Goal: Task Accomplishment & Management: Manage account settings

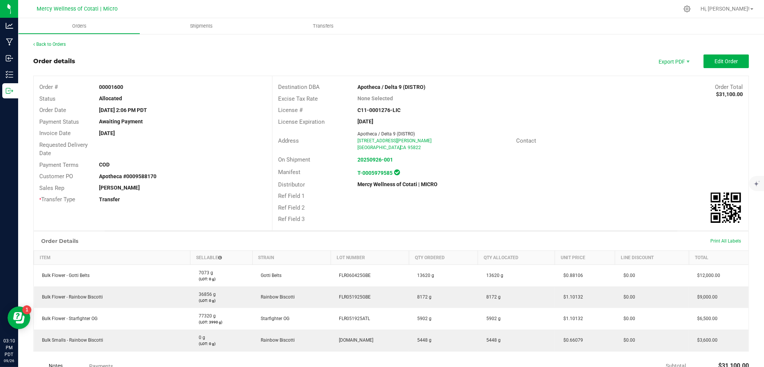
click at [433, 10] on div at bounding box center [406, 9] width 543 height 15
click at [562, 31] on ul "Orders Shipments Transfers" at bounding box center [400, 26] width 764 height 16
click at [50, 45] on link "Back to Orders" at bounding box center [49, 44] width 33 height 5
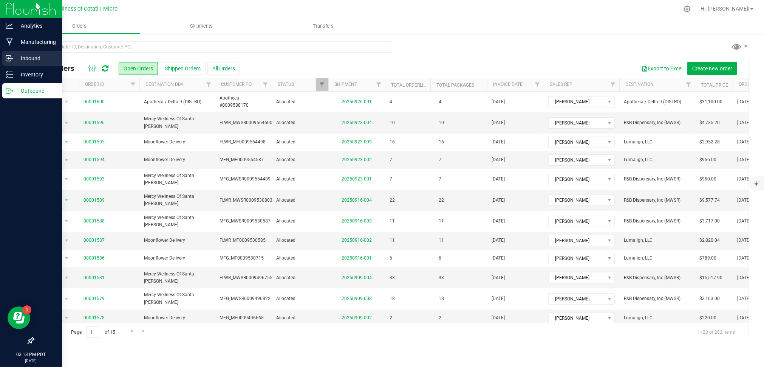
click at [48, 61] on p "Inbound" at bounding box center [35, 58] width 45 height 9
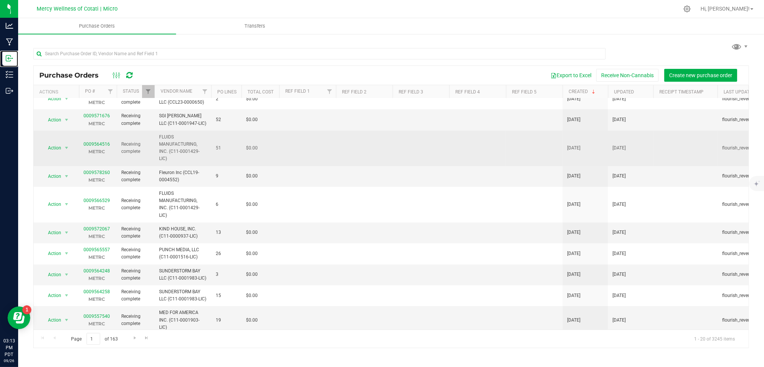
scroll to position [12, 0]
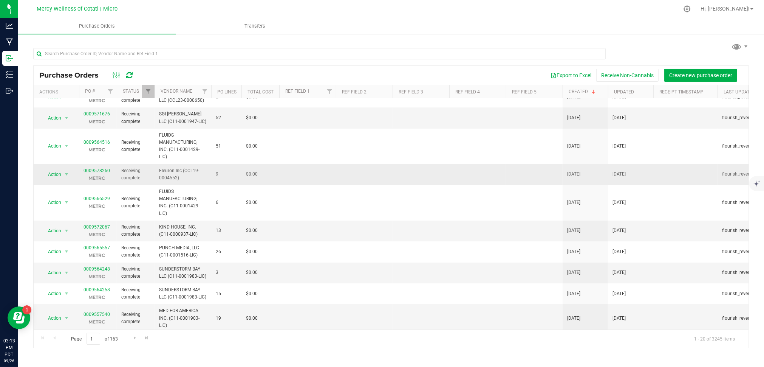
click at [101, 168] on link "0009578260" at bounding box center [97, 170] width 26 height 5
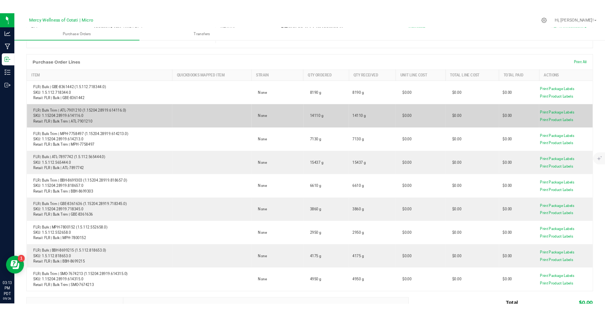
scroll to position [51, 0]
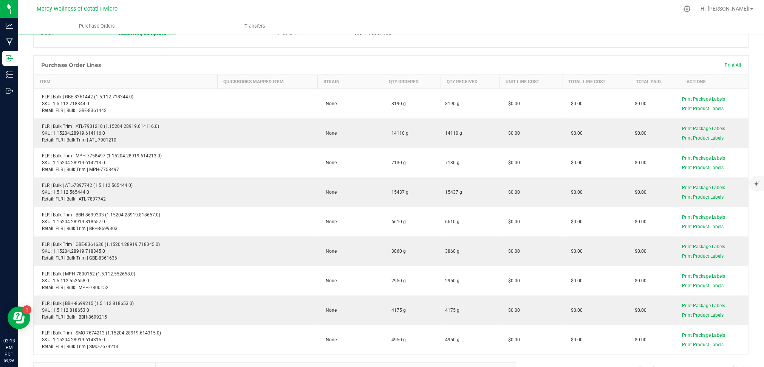
click at [559, 22] on ul "Purchase Orders Transfers" at bounding box center [400, 26] width 764 height 16
click at [588, 4] on div at bounding box center [406, 9] width 543 height 15
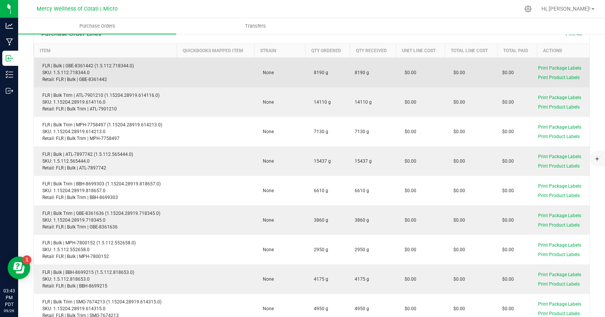
scroll to position [70, 0]
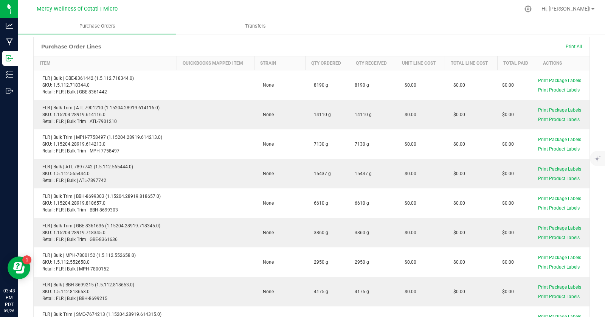
click at [348, 14] on div at bounding box center [327, 9] width 384 height 15
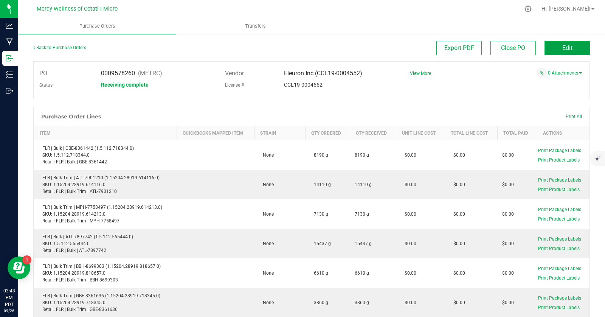
click at [565, 44] on button "Edit" at bounding box center [566, 48] width 45 height 14
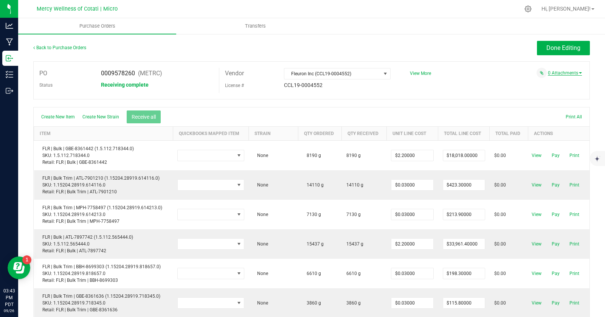
click at [580, 72] on span at bounding box center [580, 73] width 3 height 2
click at [566, 82] on button "Attach new document" at bounding box center [557, 83] width 50 height 7
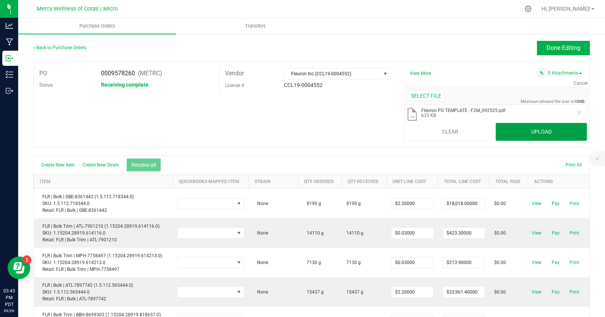
click at [532, 125] on button "Upload" at bounding box center [540, 132] width 91 height 18
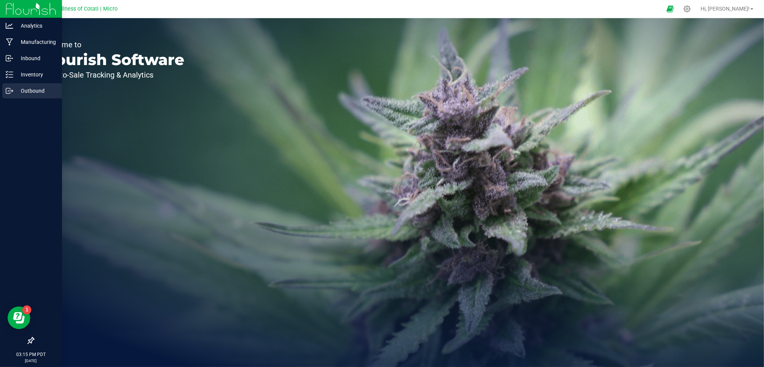
click at [23, 89] on p "Outbound" at bounding box center [35, 90] width 45 height 9
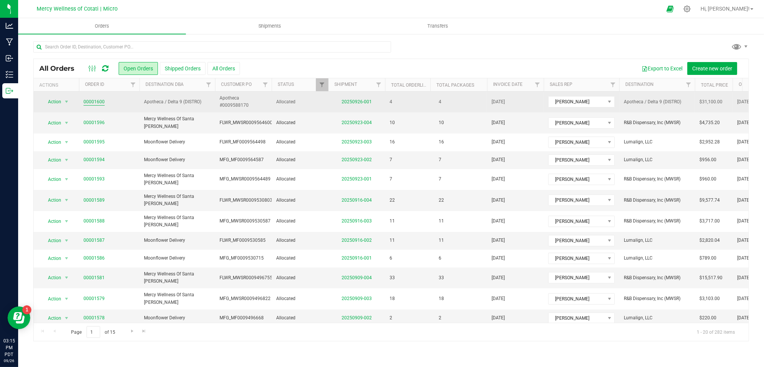
click at [97, 101] on link "00001600" at bounding box center [94, 101] width 21 height 7
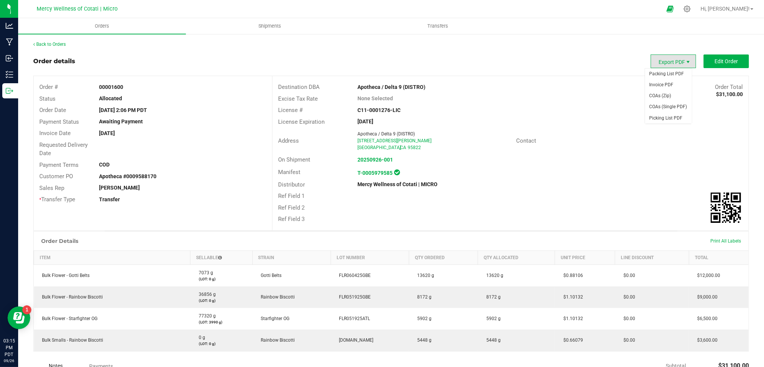
click at [685, 61] on span "Export PDF" at bounding box center [688, 62] width 6 height 6
click at [667, 85] on span "Invoice PDF" at bounding box center [668, 84] width 47 height 11
drag, startPoint x: 128, startPoint y: 88, endPoint x: 93, endPoint y: 87, distance: 35.5
click at [98, 87] on div "00001600" at bounding box center [182, 87] width 179 height 8
copy strong "00001600"
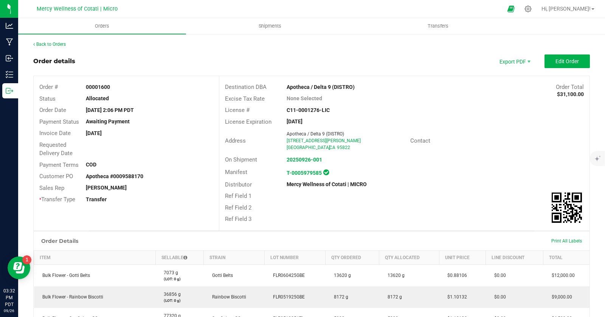
scroll to position [16, 0]
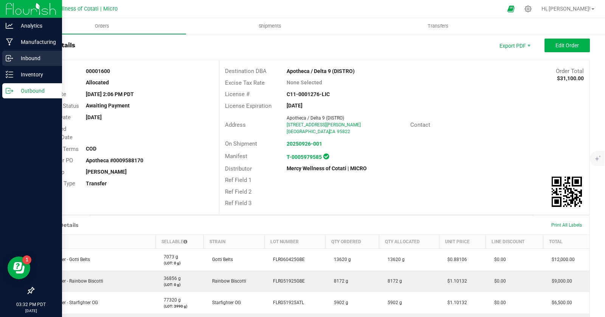
click at [42, 61] on p "Inbound" at bounding box center [35, 58] width 45 height 9
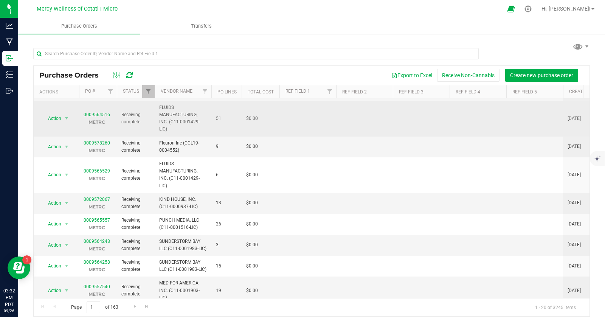
scroll to position [42, 0]
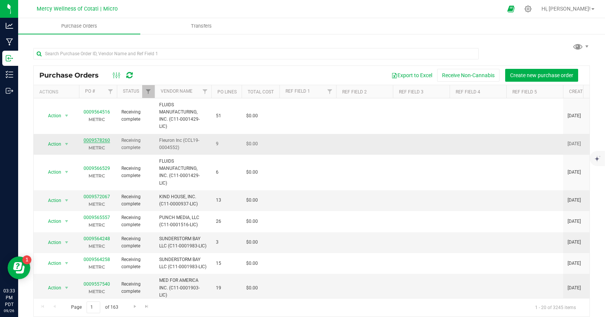
click at [94, 138] on link "0009578260" at bounding box center [97, 140] width 26 height 5
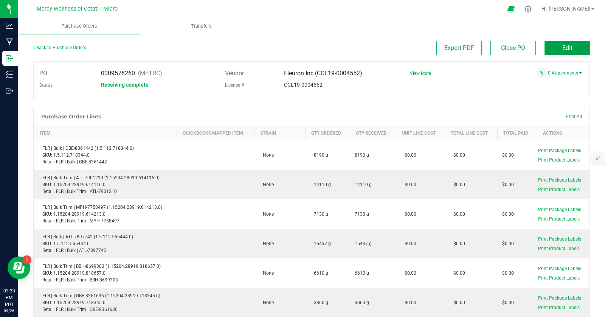
click at [568, 48] on span "Edit" at bounding box center [567, 47] width 10 height 7
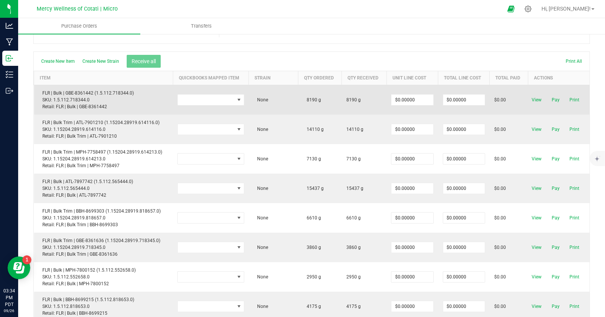
scroll to position [57, 0]
click at [401, 96] on input "0" at bounding box center [412, 98] width 42 height 11
type input "$2.20000"
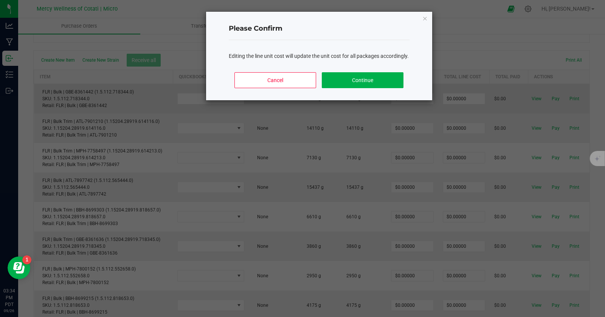
click at [437, 110] on body "Analytics Manufacturing Inbound Inventory Outbound 03:34 PM PDT [DATE] 09/26 Me…" at bounding box center [302, 158] width 605 height 317
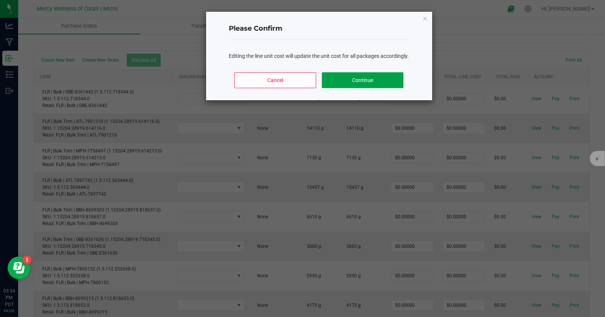
click at [368, 85] on button "Continue" at bounding box center [362, 80] width 81 height 16
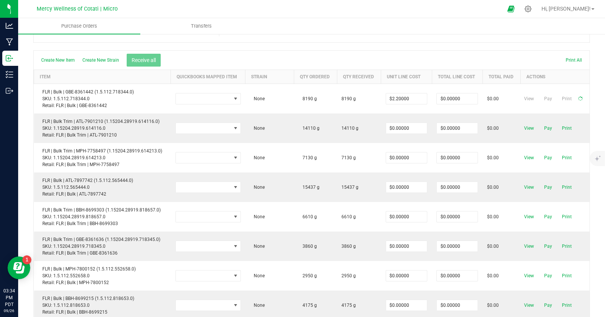
type input "$18,018.00000"
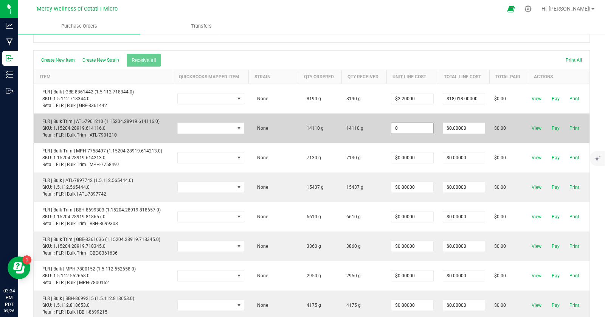
click at [423, 128] on input "0" at bounding box center [412, 128] width 42 height 11
type input "$0.03000"
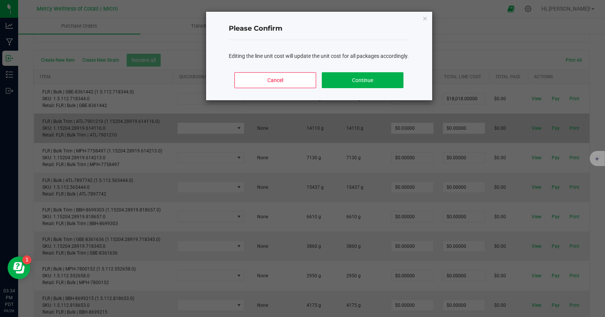
click at [437, 140] on body "Analytics Manufacturing Inbound Inventory Outbound 03:34 PM PDT [DATE] 09/26 Me…" at bounding box center [302, 158] width 605 height 317
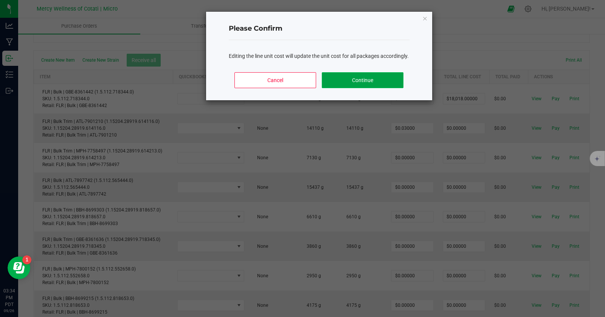
click at [368, 88] on button "Continue" at bounding box center [362, 80] width 81 height 16
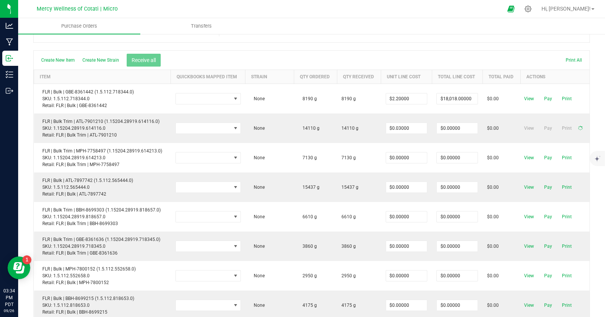
type input "$423.30000"
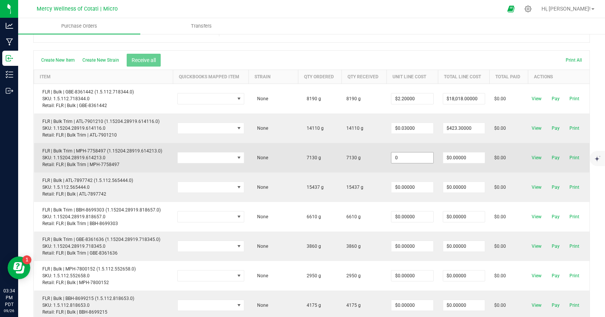
click at [407, 155] on input "0" at bounding box center [412, 157] width 42 height 11
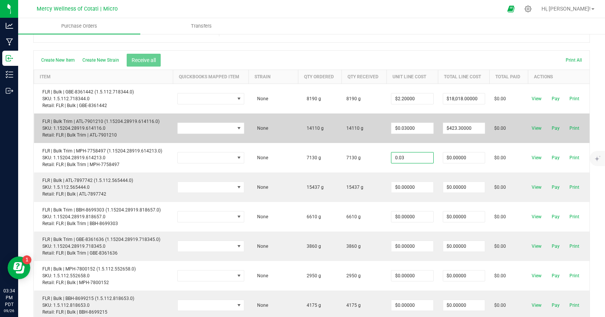
type input "$0.03000"
click at [446, 141] on body "Analytics Manufacturing Inbound Inventory Outbound 03:34 PM PDT [DATE] 09/26 Me…" at bounding box center [302, 158] width 605 height 317
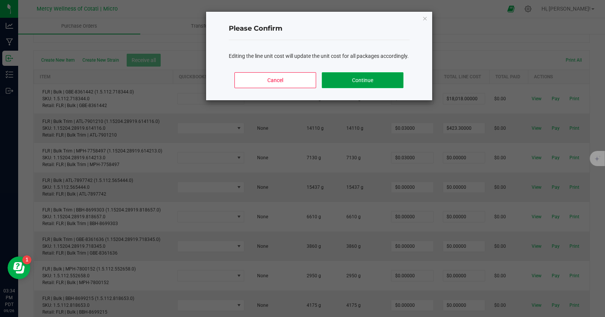
click at [373, 88] on button "Continue" at bounding box center [362, 80] width 81 height 16
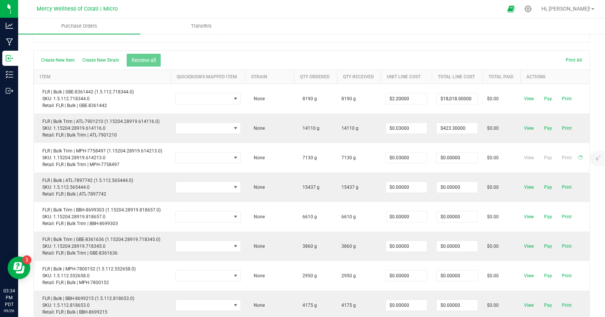
type input "$213.90000"
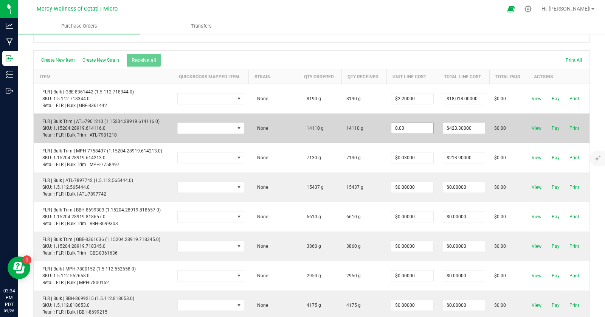
click at [408, 127] on input "0.03" at bounding box center [412, 128] width 42 height 11
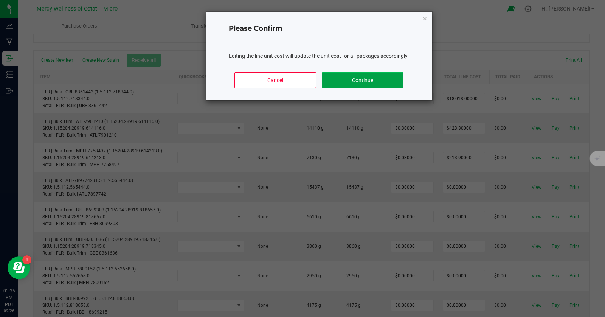
click at [355, 87] on button "Continue" at bounding box center [362, 80] width 81 height 16
type input "0.3"
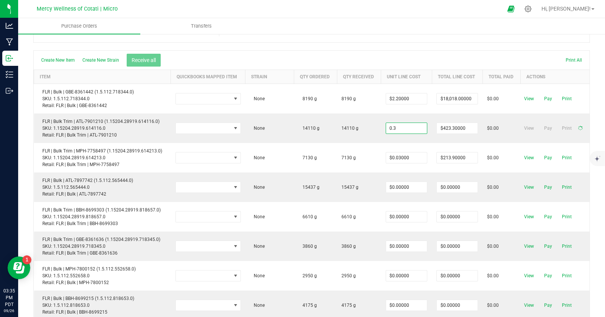
type input "$4,233.00000"
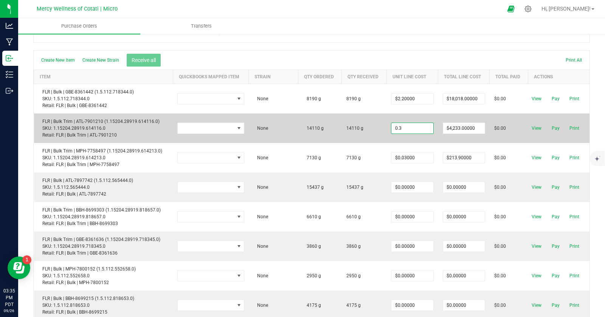
click at [407, 129] on input "0.3" at bounding box center [412, 128] width 42 height 11
click at [407, 128] on input "0.3" at bounding box center [412, 128] width 42 height 11
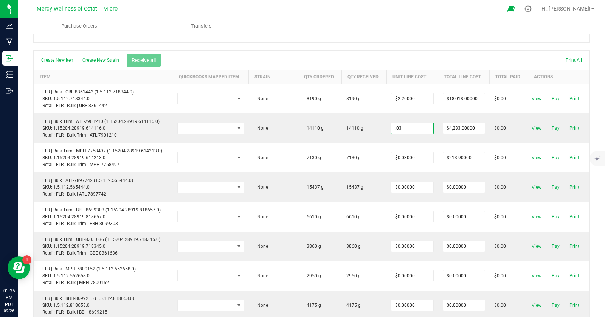
type input "$0.03000"
click at [459, 57] on body "Analytics Manufacturing Inbound Inventory Outbound 03:35 PM PDT [DATE] 09/26 Me…" at bounding box center [302, 158] width 605 height 317
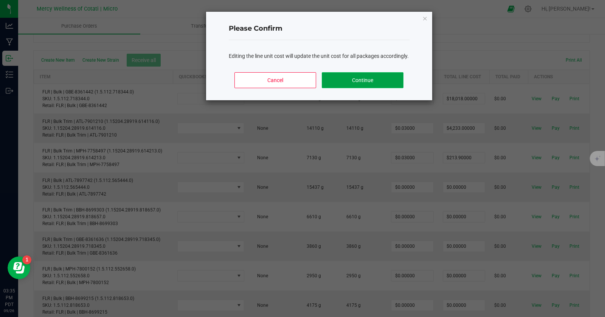
click at [369, 84] on button "Continue" at bounding box center [362, 80] width 81 height 16
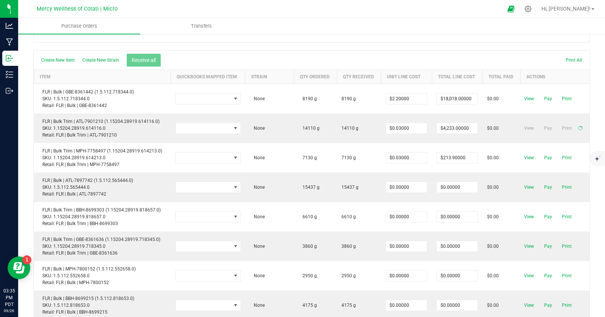
type input "$423.30000"
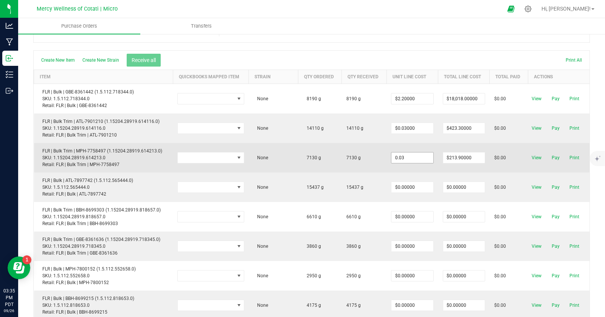
click at [409, 156] on input "0.03" at bounding box center [412, 157] width 42 height 11
type input "$0.03000"
click at [426, 168] on td "$0.03000" at bounding box center [411, 157] width 51 height 29
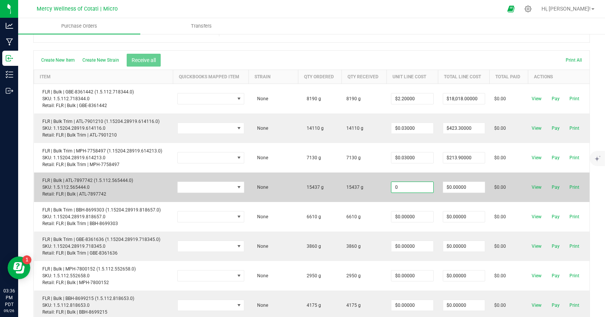
click at [413, 186] on input "0" at bounding box center [412, 187] width 42 height 11
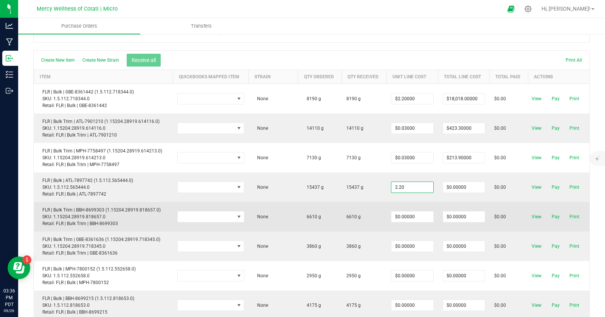
type input "$2.20000"
click at [443, 203] on body "Analytics Manufacturing Inbound Inventory Outbound 03:36 PM PDT [DATE] 09/26 Me…" at bounding box center [302, 158] width 605 height 317
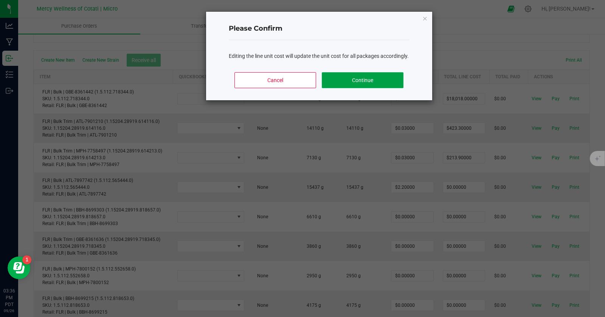
click at [365, 87] on button "Continue" at bounding box center [362, 80] width 81 height 16
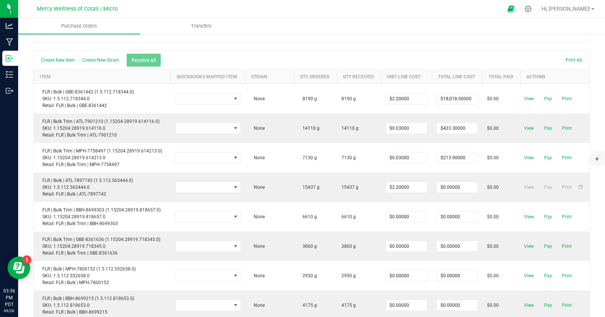
type input "$33,961.40000"
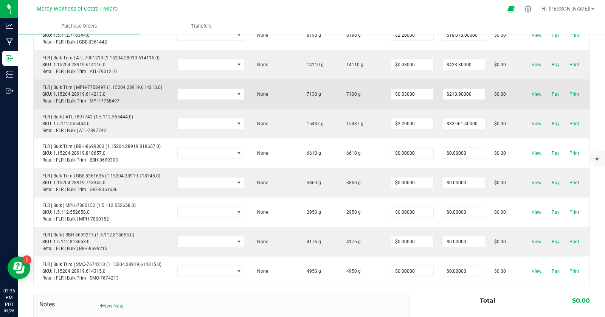
scroll to position [122, 0]
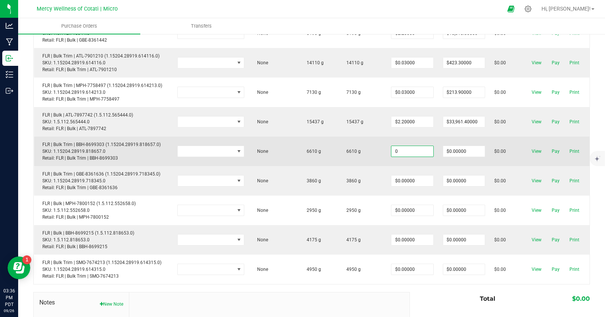
click at [411, 150] on input "0" at bounding box center [412, 151] width 42 height 11
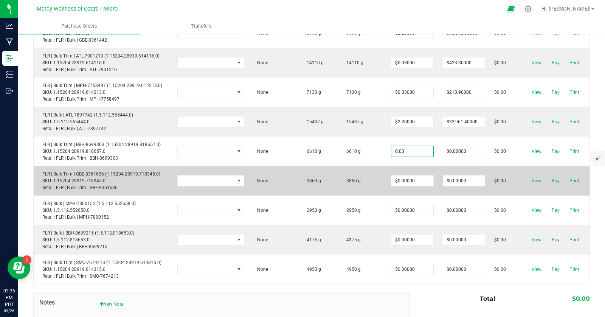
type input "$0.03000"
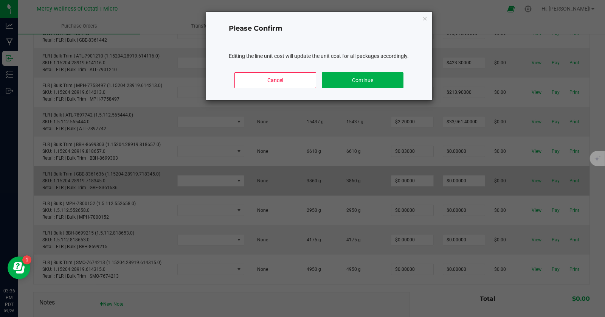
click at [435, 165] on body "Analytics Manufacturing Inbound Inventory Outbound 03:36 PM PDT [DATE] 09/26 Me…" at bounding box center [302, 158] width 605 height 317
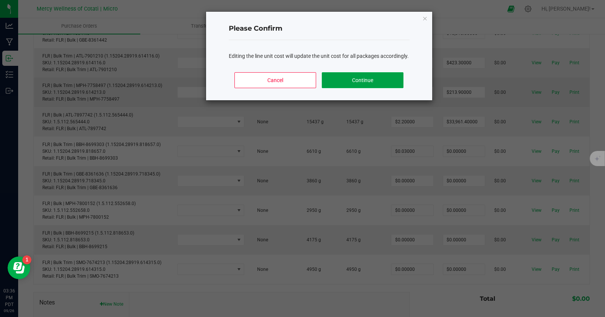
click at [371, 88] on button "Continue" at bounding box center [362, 80] width 81 height 16
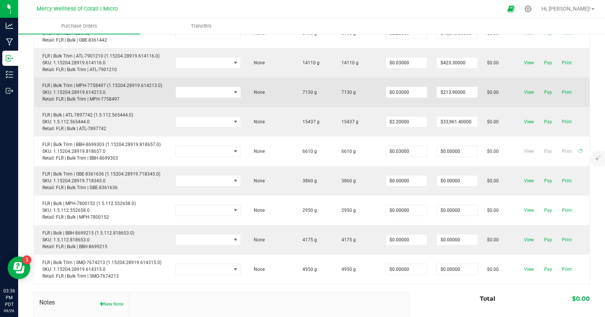
type input "$198.30000"
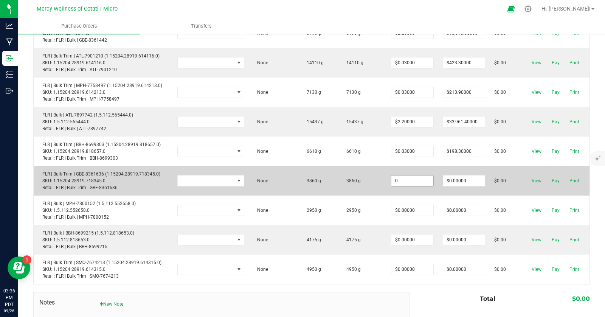
click at [417, 178] on input "0" at bounding box center [412, 180] width 42 height 11
type input "$0.03000"
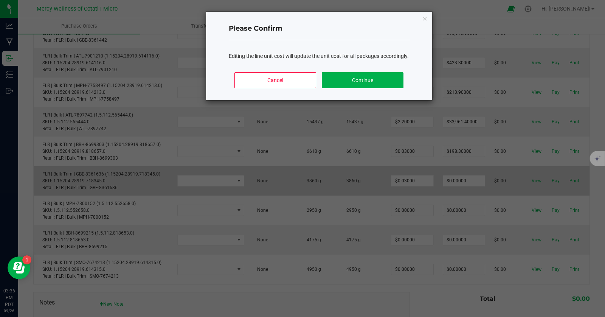
click at [435, 192] on body "Analytics Manufacturing Inbound Inventory Outbound 03:36 PM PDT [DATE] 09/26 Me…" at bounding box center [302, 158] width 605 height 317
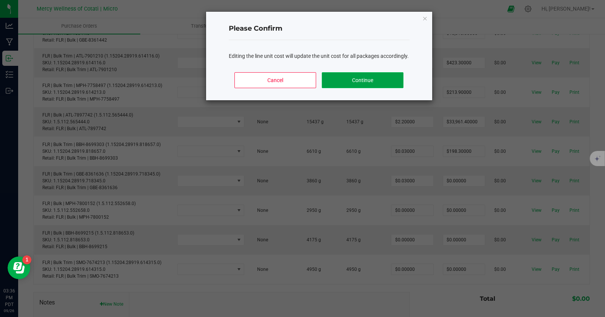
click at [377, 88] on button "Continue" at bounding box center [362, 80] width 81 height 16
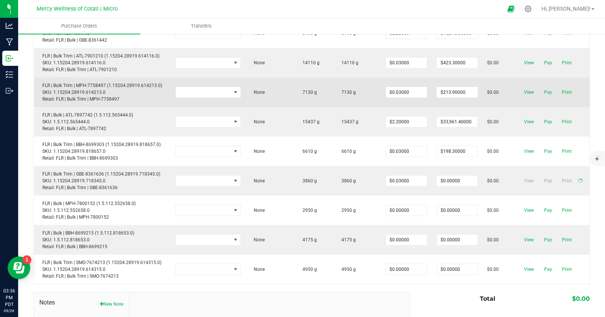
type input "$115.80000"
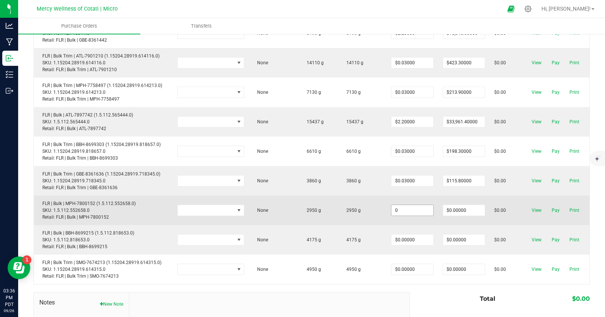
click at [410, 207] on input "0" at bounding box center [412, 210] width 42 height 11
type input "$2.20000"
click at [435, 219] on body "Analytics Manufacturing Inbound Inventory Outbound 03:36 PM PDT [DATE] 09/26 Me…" at bounding box center [302, 158] width 605 height 317
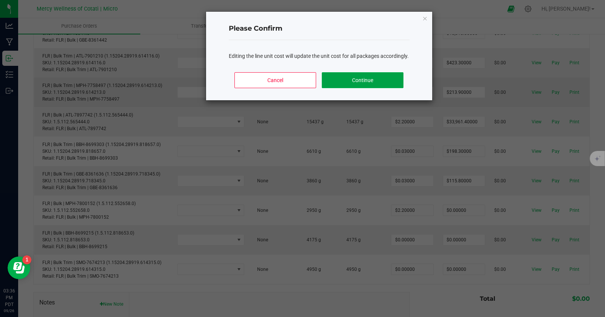
click at [373, 82] on button "Continue" at bounding box center [362, 80] width 81 height 16
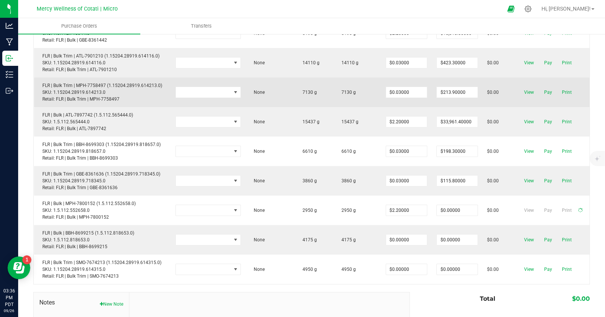
type input "$6,490.00000"
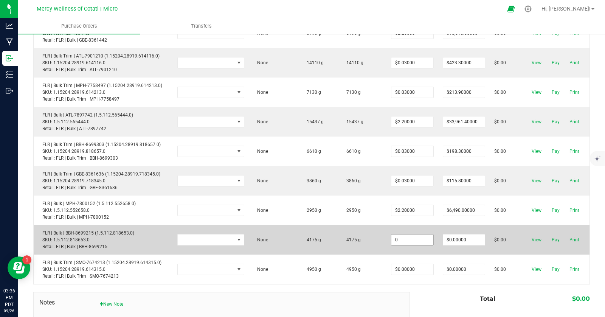
click at [402, 241] on input "0" at bounding box center [412, 239] width 42 height 11
type input "$2.20000"
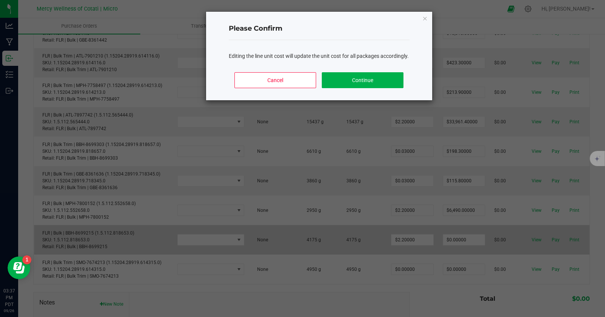
click at [432, 249] on body "Analytics Manufacturing Inbound Inventory Outbound 03:37 PM PDT [DATE] 09/26 Me…" at bounding box center [302, 158] width 605 height 317
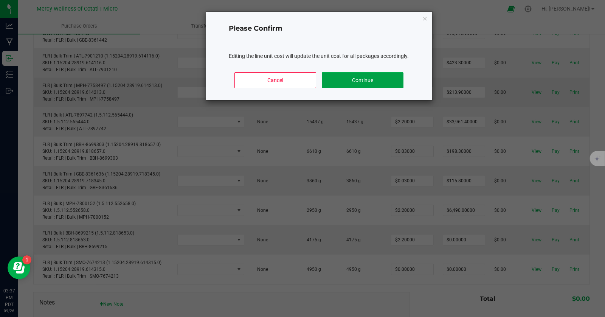
click at [375, 88] on button "Continue" at bounding box center [362, 80] width 81 height 16
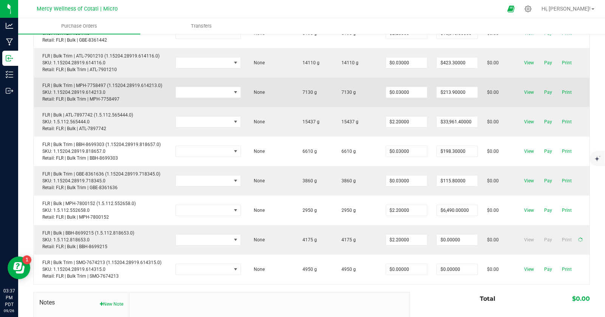
type input "$9,185.00000"
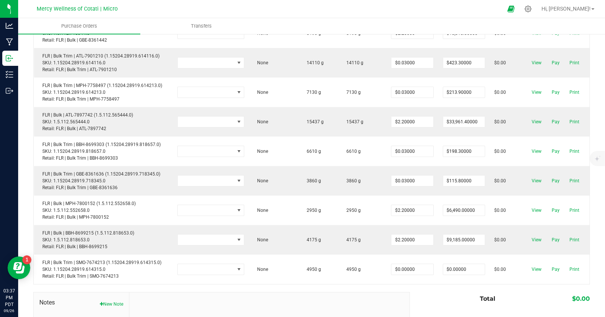
click at [433, 286] on div at bounding box center [311, 288] width 556 height 8
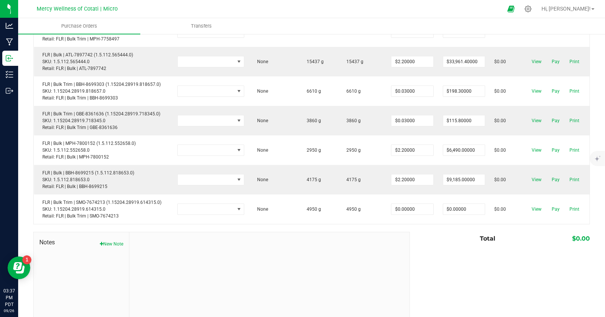
scroll to position [187, 0]
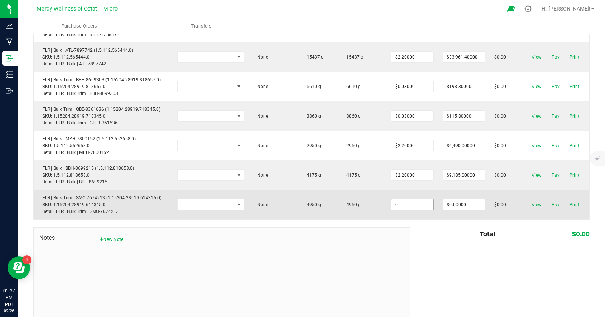
click at [422, 201] on input "0" at bounding box center [412, 204] width 42 height 11
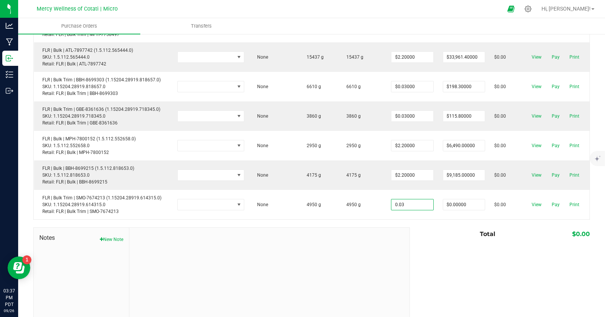
type input "$0.03000"
click at [434, 236] on body "Analytics Manufacturing Inbound Inventory Outbound 03:37 PM PDT [DATE] 09/26 Me…" at bounding box center [302, 158] width 605 height 317
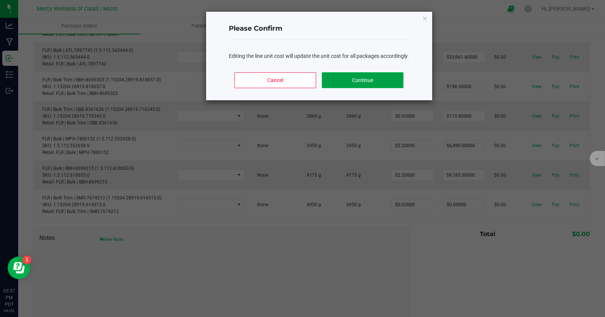
click at [343, 86] on button "Continue" at bounding box center [362, 80] width 81 height 16
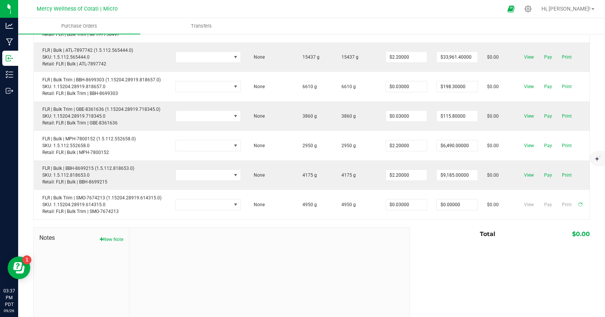
type input "$148.50000"
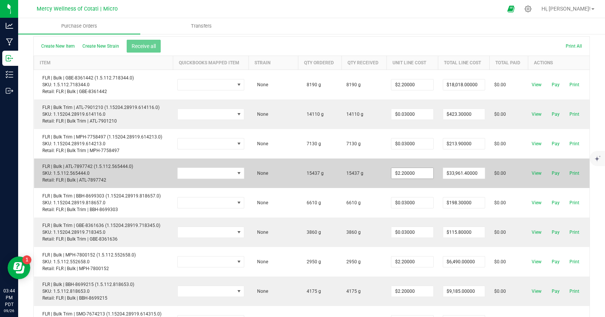
scroll to position [0, 0]
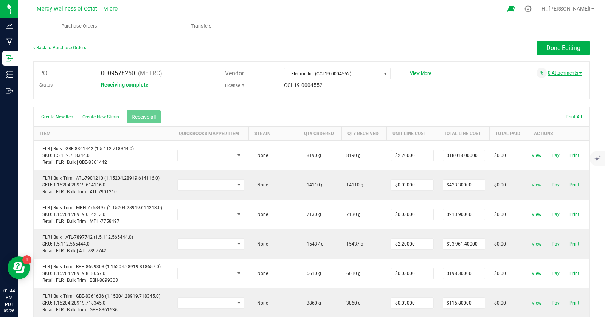
click at [579, 72] on span at bounding box center [580, 73] width 3 height 2
click at [554, 84] on button "Attach new document" at bounding box center [557, 83] width 50 height 7
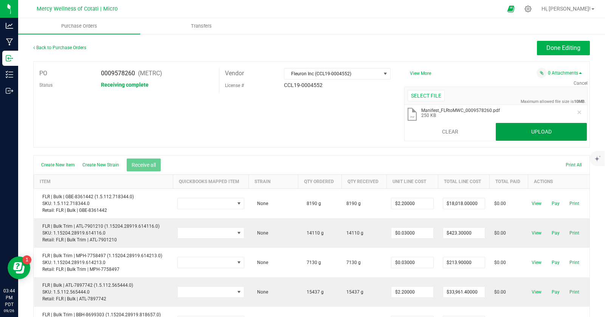
click at [508, 126] on button "Upload" at bounding box center [540, 132] width 91 height 18
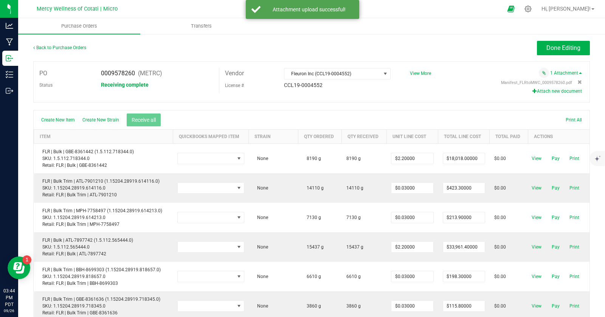
click at [549, 90] on button "Attach new document" at bounding box center [557, 91] width 50 height 7
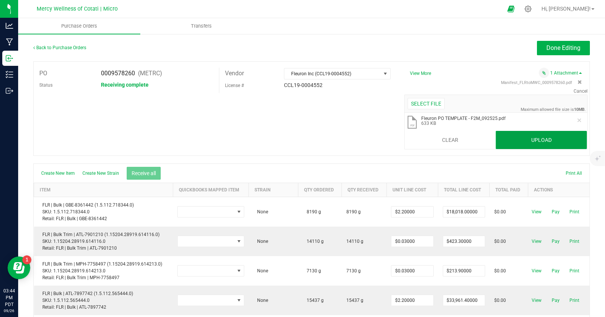
click at [527, 140] on button "Upload" at bounding box center [540, 140] width 91 height 18
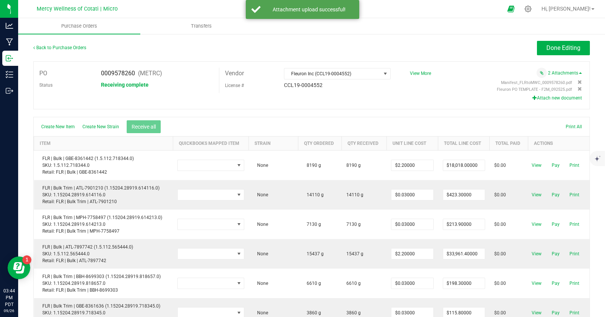
click at [328, 113] on div at bounding box center [311, 113] width 556 height 8
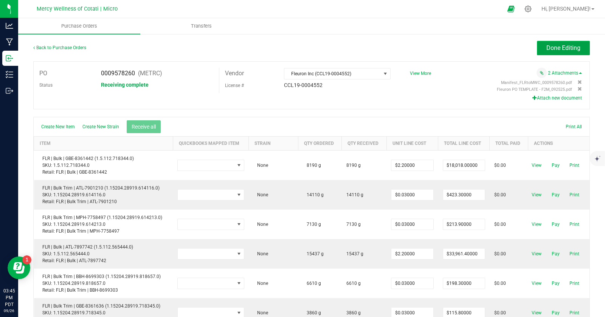
click at [571, 51] on span "Done Editing" at bounding box center [563, 47] width 34 height 7
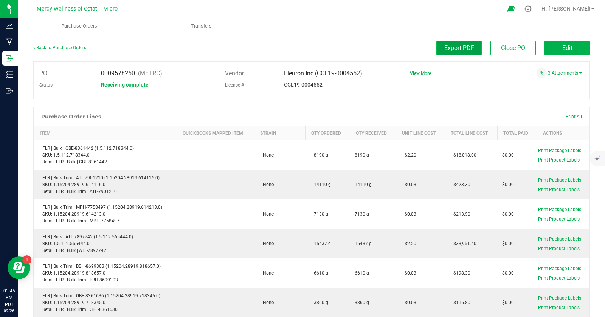
click at [449, 54] on button "Export PDF" at bounding box center [458, 48] width 45 height 14
